Goal: Communication & Community: Answer question/provide support

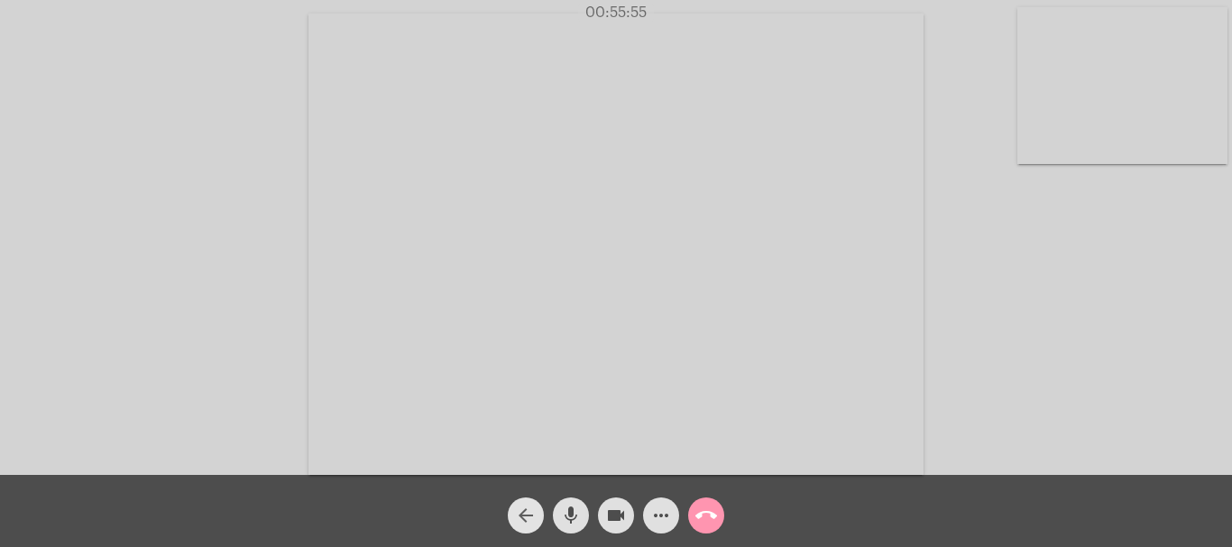
click at [528, 506] on mat-icon "arrow_back" at bounding box center [526, 516] width 22 height 22
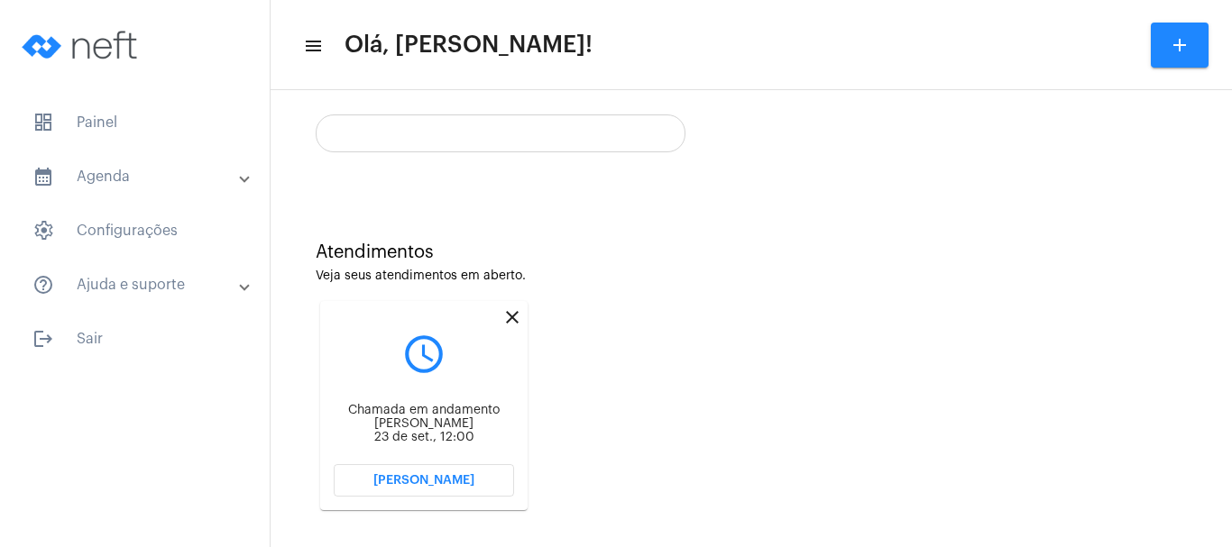
scroll to position [358, 0]
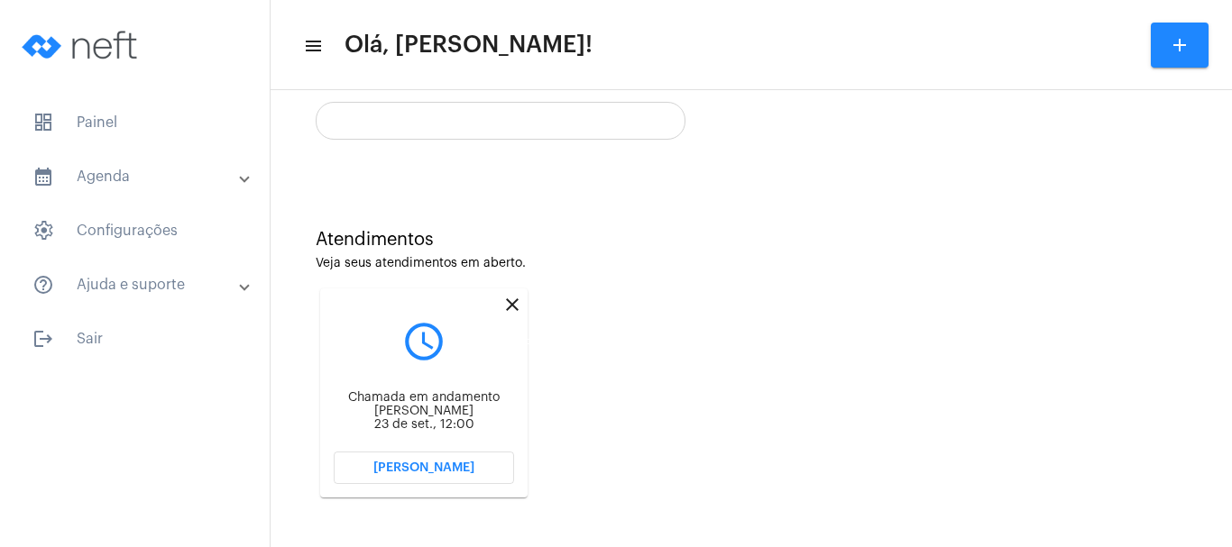
click at [511, 301] on mat-icon "close" at bounding box center [512, 305] width 22 height 22
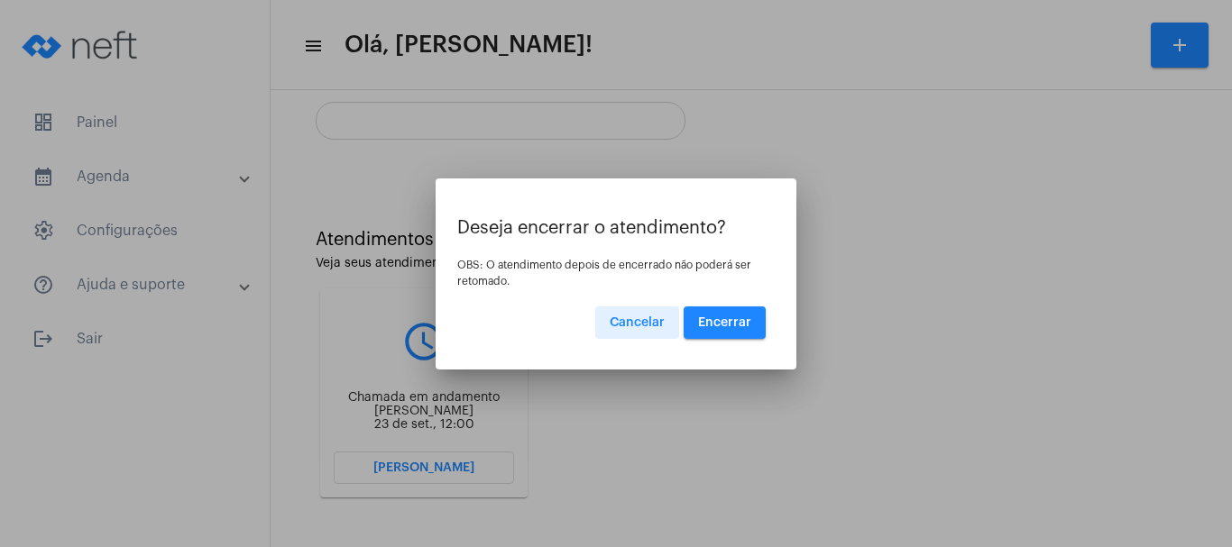
click at [723, 317] on span "Encerrar" at bounding box center [724, 323] width 53 height 13
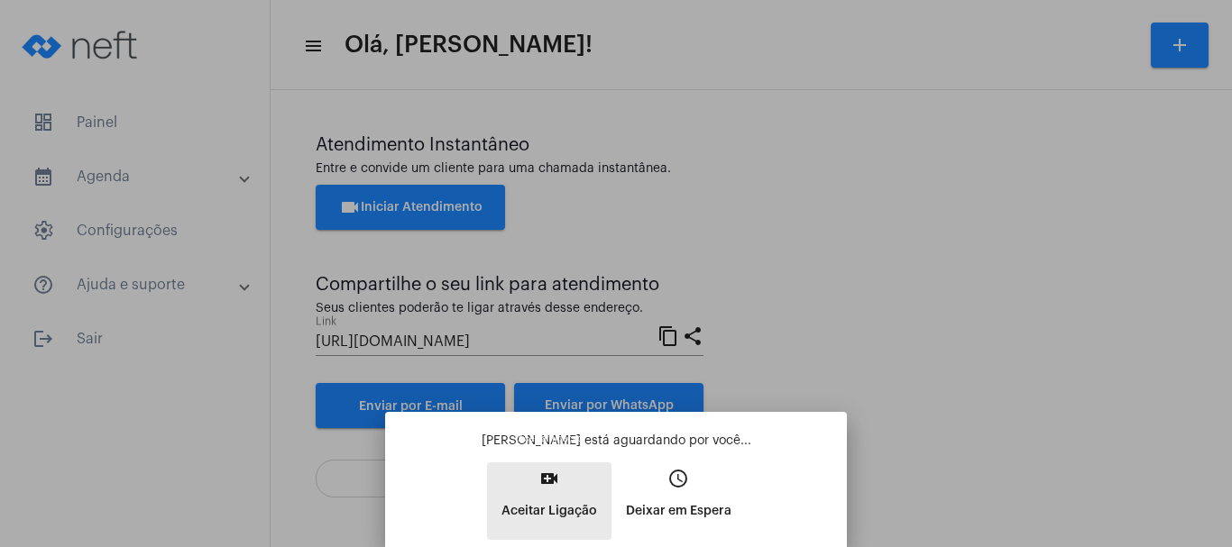
click at [550, 478] on mat-icon "video_call" at bounding box center [549, 479] width 22 height 22
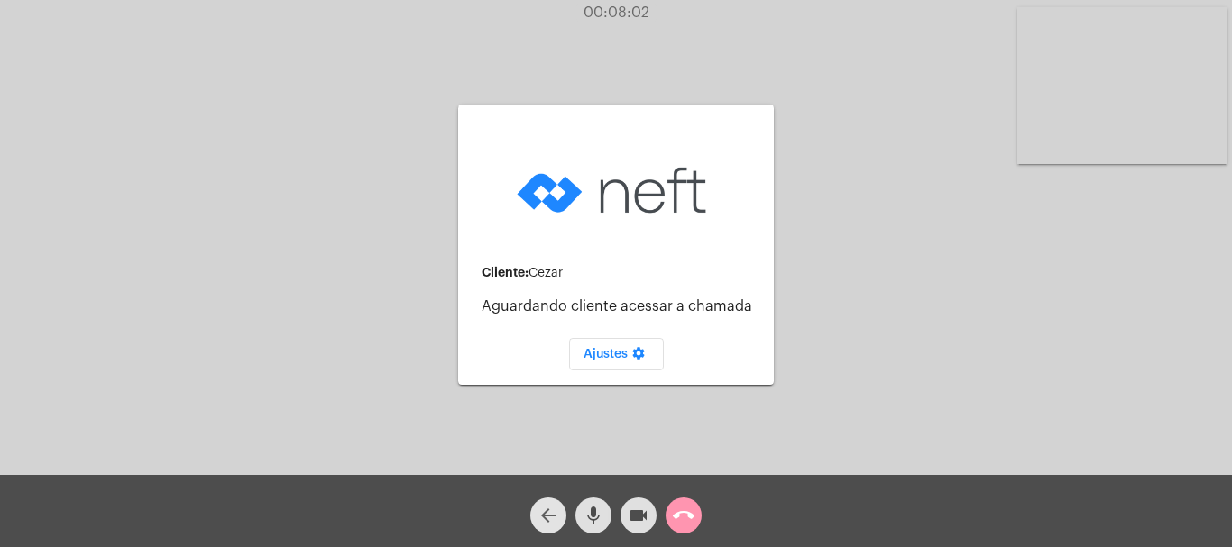
click at [552, 501] on span "arrow_back" at bounding box center [548, 516] width 22 height 36
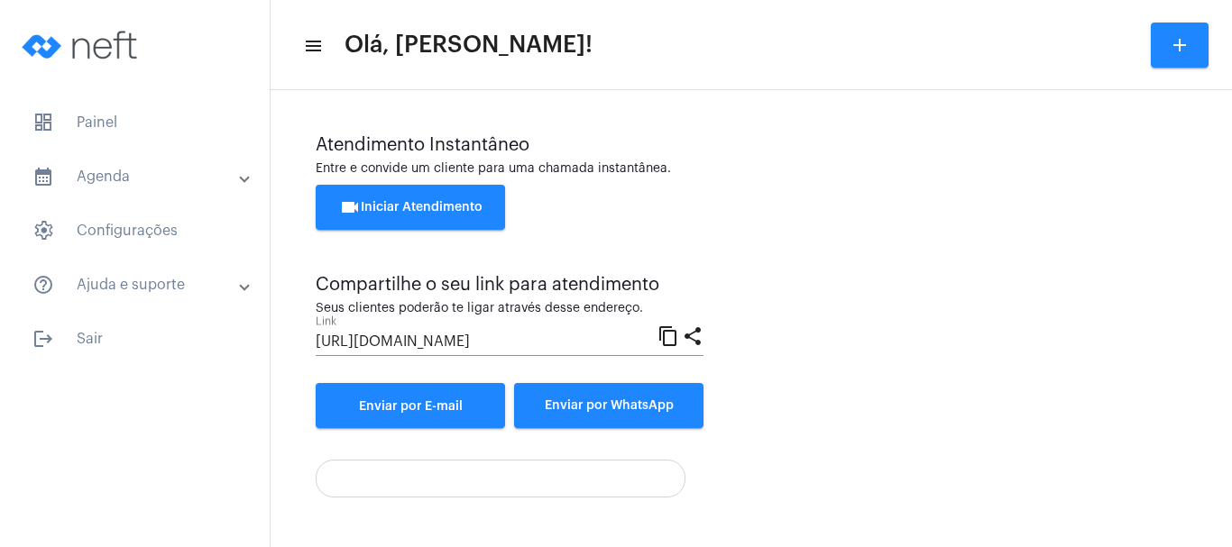
scroll to position [358, 0]
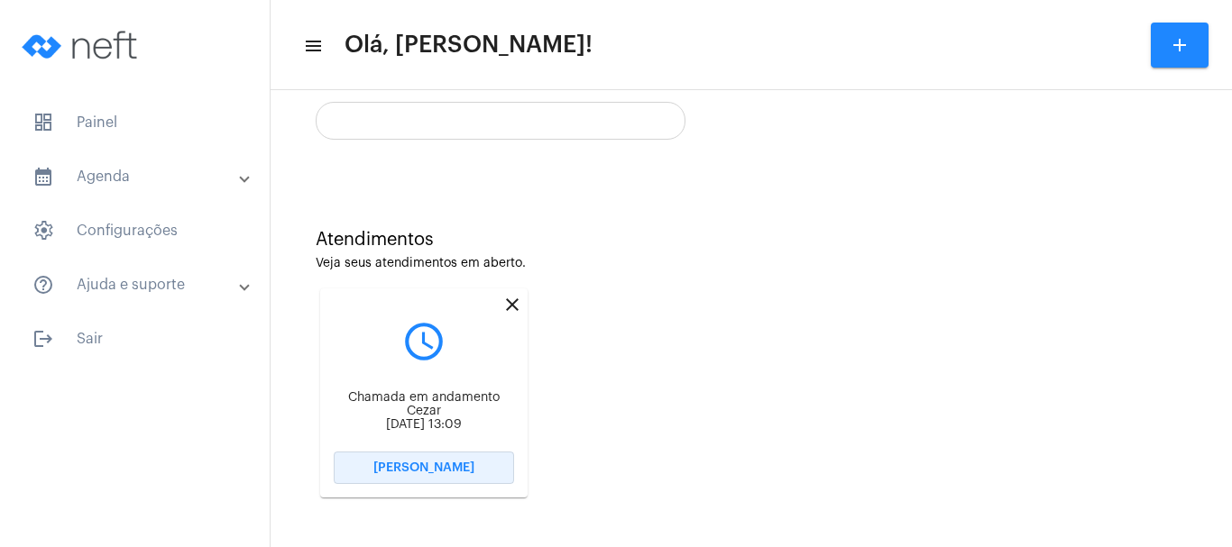
click at [464, 463] on span "[PERSON_NAME]" at bounding box center [423, 468] width 101 height 13
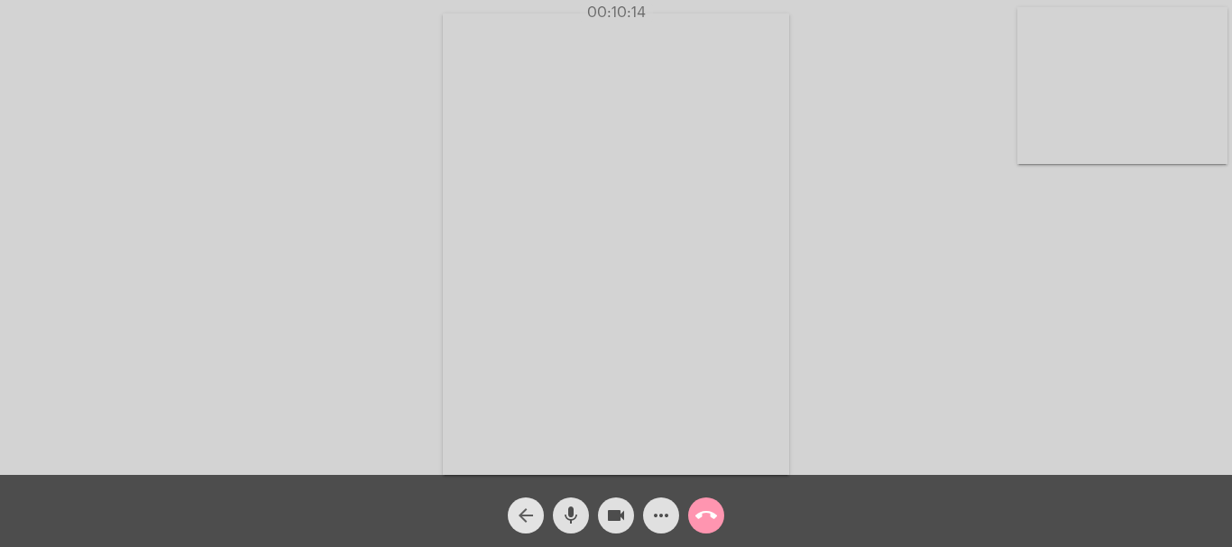
click at [511, 510] on button "arrow_back" at bounding box center [526, 516] width 36 height 36
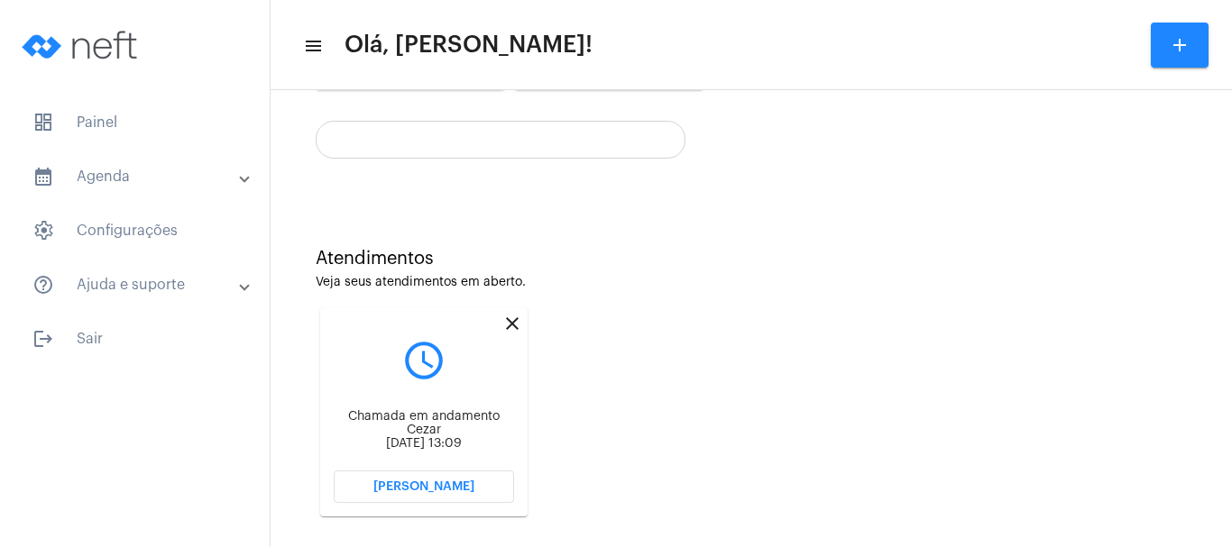
scroll to position [358, 0]
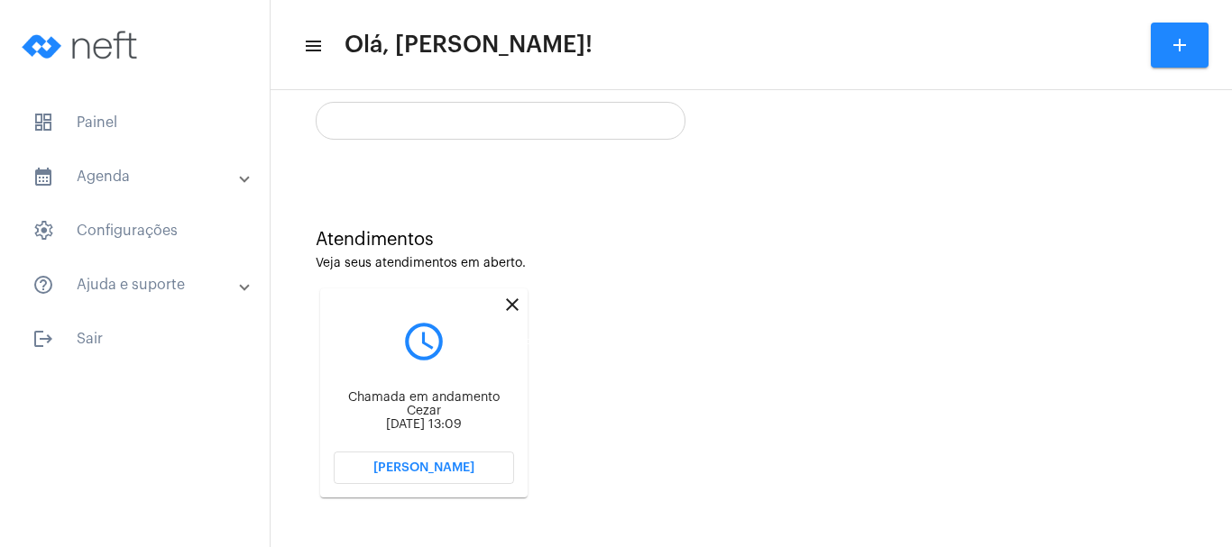
click at [512, 301] on mat-icon "close" at bounding box center [512, 305] width 22 height 22
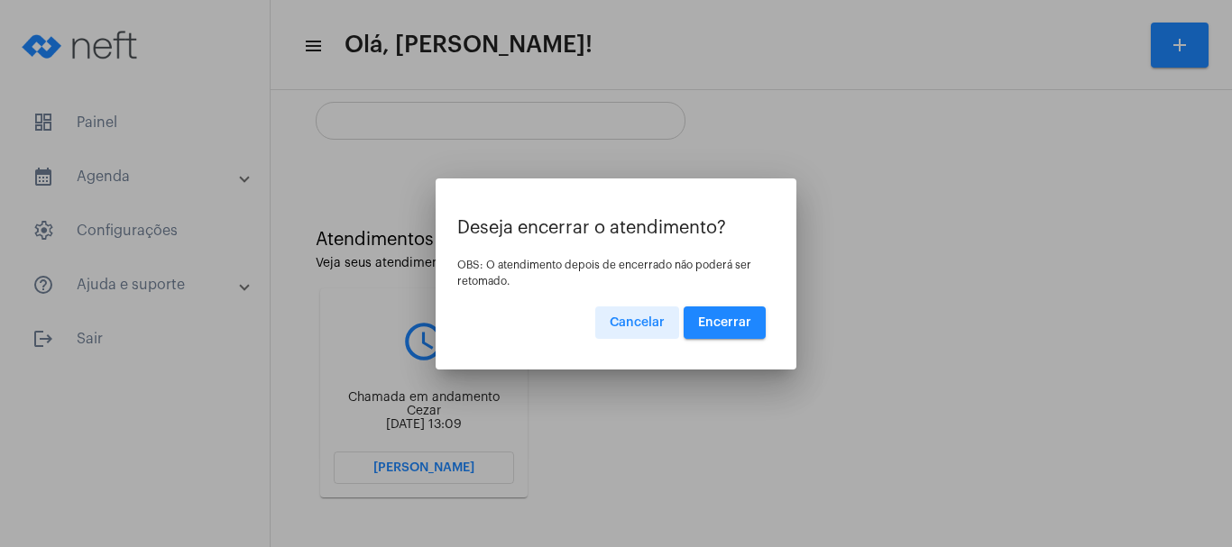
click at [738, 321] on span "Encerrar" at bounding box center [724, 323] width 53 height 13
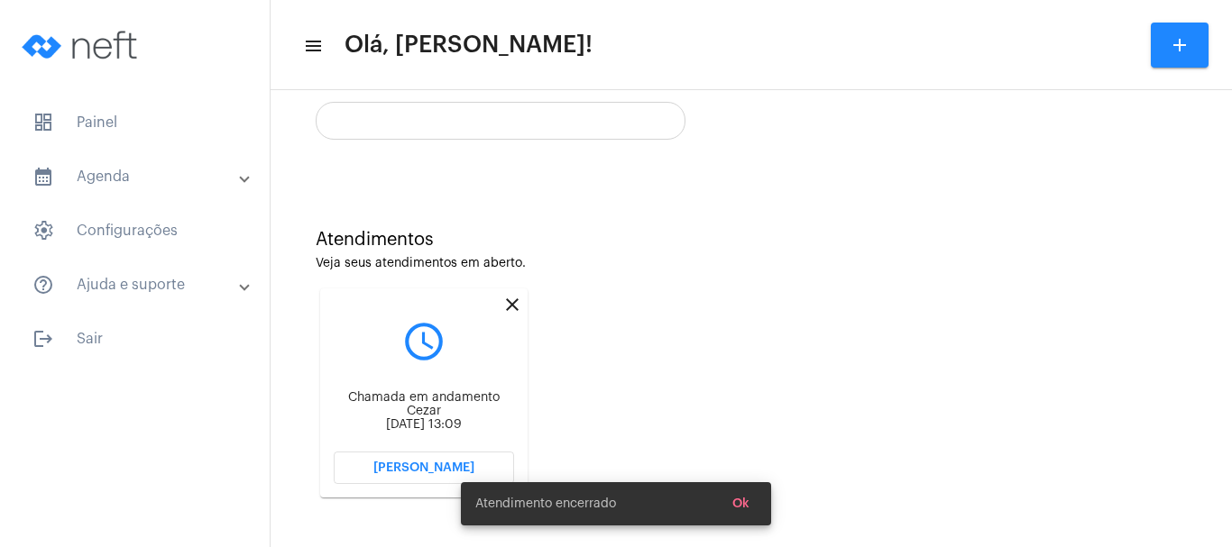
scroll to position [126, 0]
